Goal: Information Seeking & Learning: Find specific fact

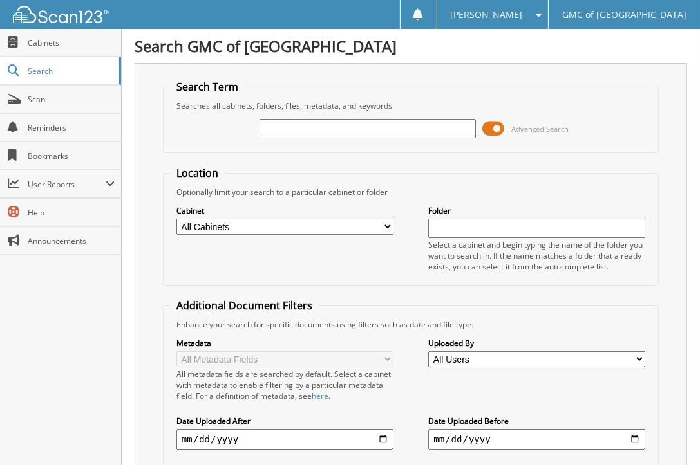
click at [371, 124] on input "text" at bounding box center [367, 128] width 217 height 19
type input "611284"
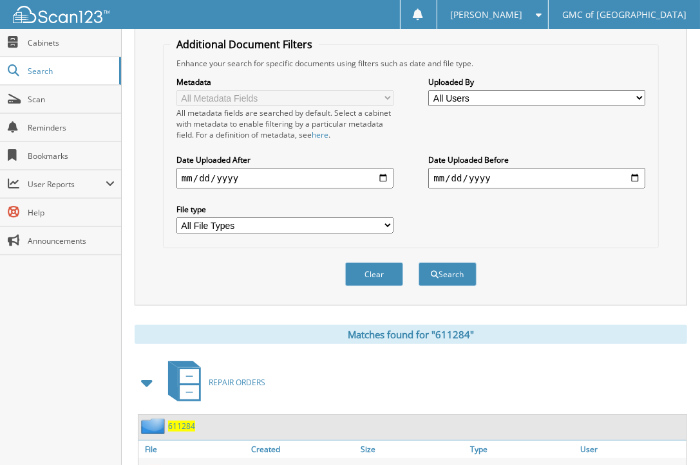
scroll to position [332, 0]
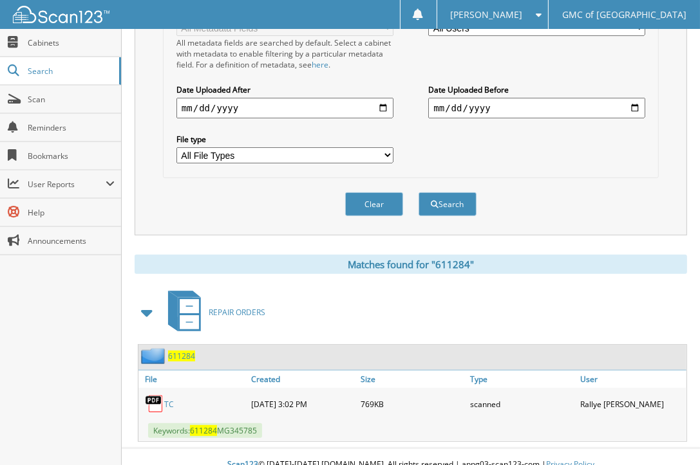
click at [173, 399] on link "TC" at bounding box center [169, 404] width 10 height 11
click at [15, 332] on div "Close Cabinets Search Scan Reminders Bookmarks User Reports" at bounding box center [61, 247] width 122 height 436
click at [20, 336] on div "Close Cabinets Search Scan Reminders Bookmarks User Reports" at bounding box center [61, 247] width 122 height 436
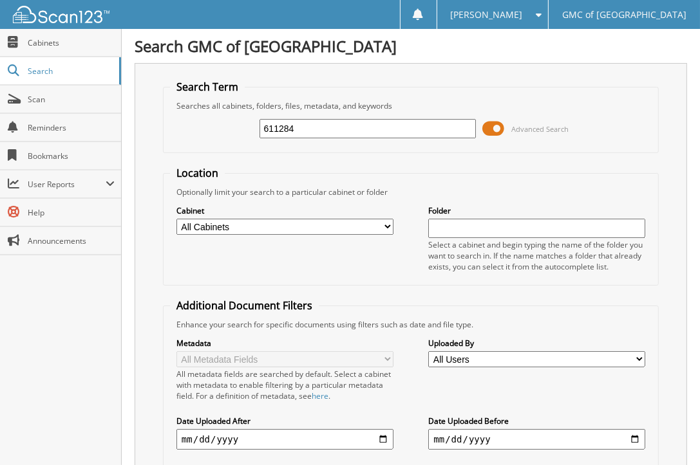
scroll to position [0, 0]
drag, startPoint x: 310, startPoint y: 125, endPoint x: -97, endPoint y: 238, distance: 422.3
click at [0, 238] on html "Jenn T. Settings Logout GMC of Riverfront Park Close Cabinets Search Scan Help" at bounding box center [350, 406] width 700 height 812
type input "612284"
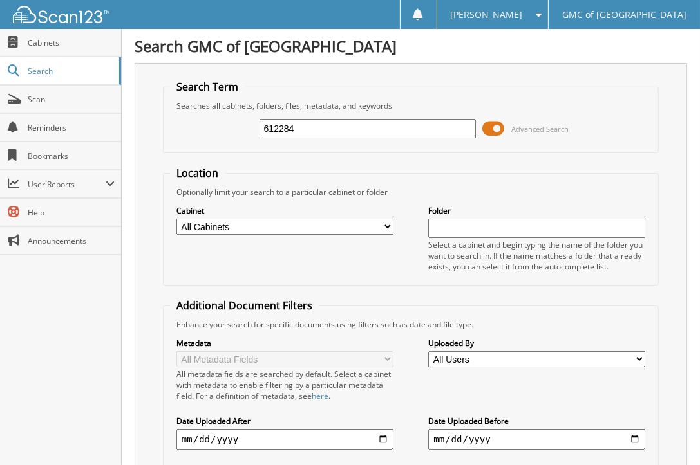
scroll to position [173, 0]
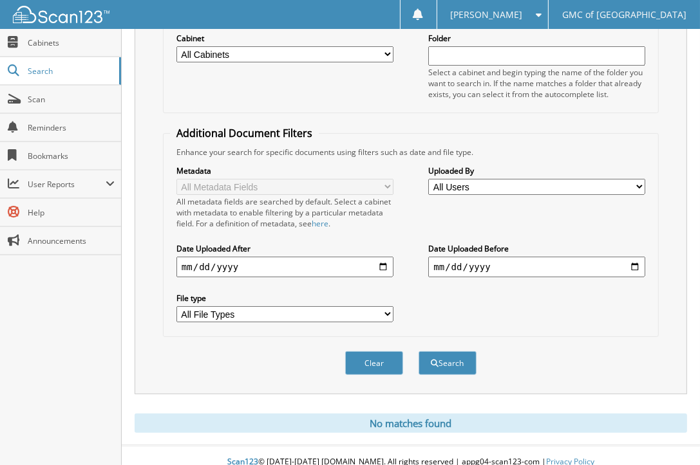
click at [19, 317] on div "Close Cabinets Search Scan Reminders Bookmarks User Reports" at bounding box center [61, 247] width 122 height 436
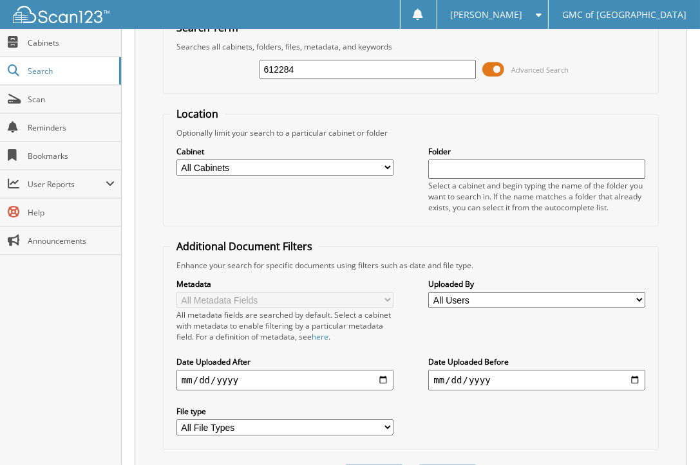
scroll to position [0, 0]
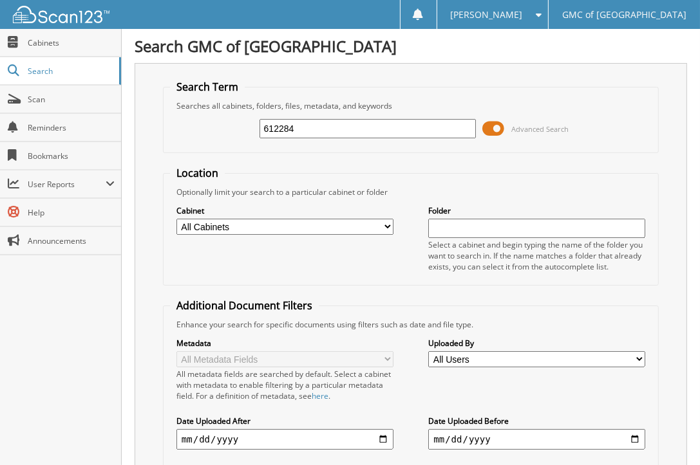
click at [28, 436] on div "Close Cabinets Search Scan Reminders Bookmarks User Reports" at bounding box center [61, 247] width 122 height 436
